Goal: Transaction & Acquisition: Obtain resource

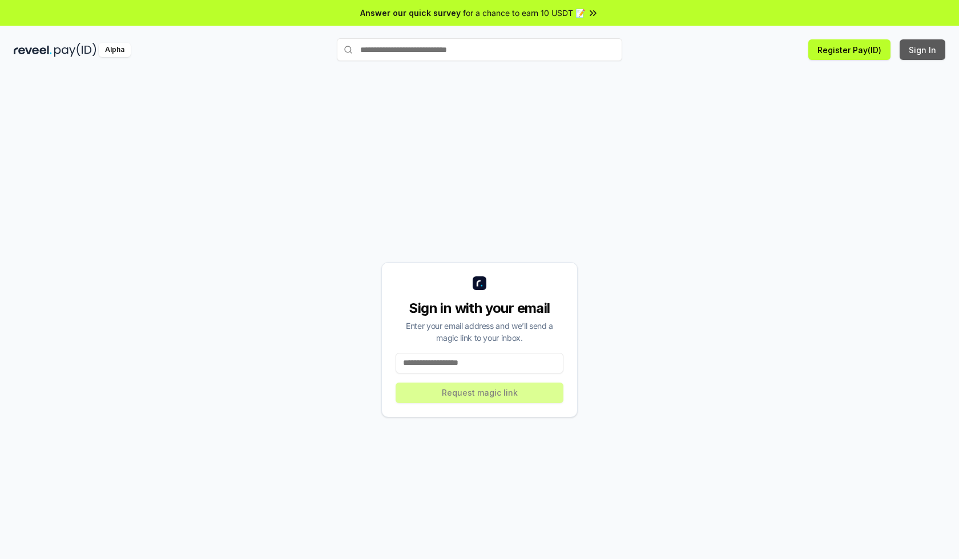
click at [923, 50] on button "Sign In" at bounding box center [923, 49] width 46 height 21
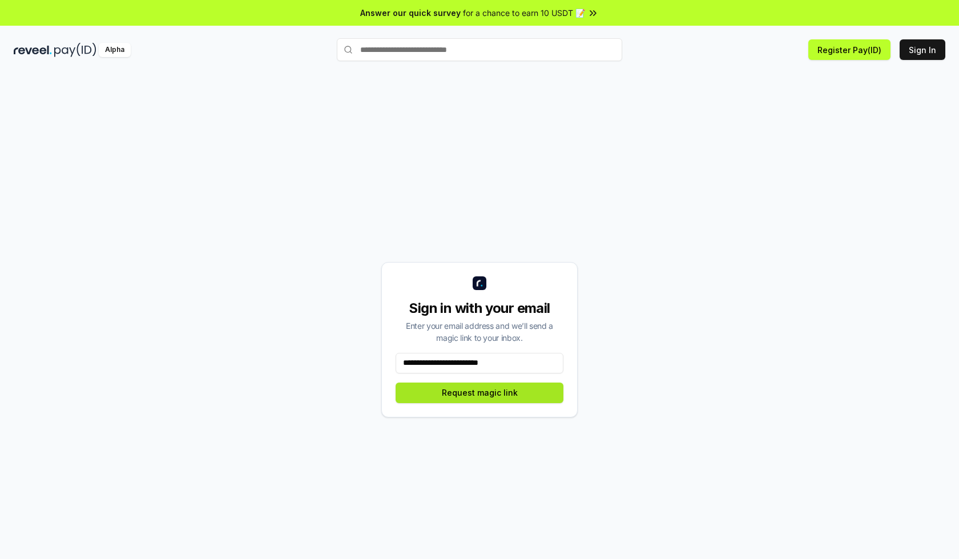
type input "**********"
click at [480, 392] on button "Request magic link" at bounding box center [480, 393] width 168 height 21
